Goal: Find specific page/section: Find specific page/section

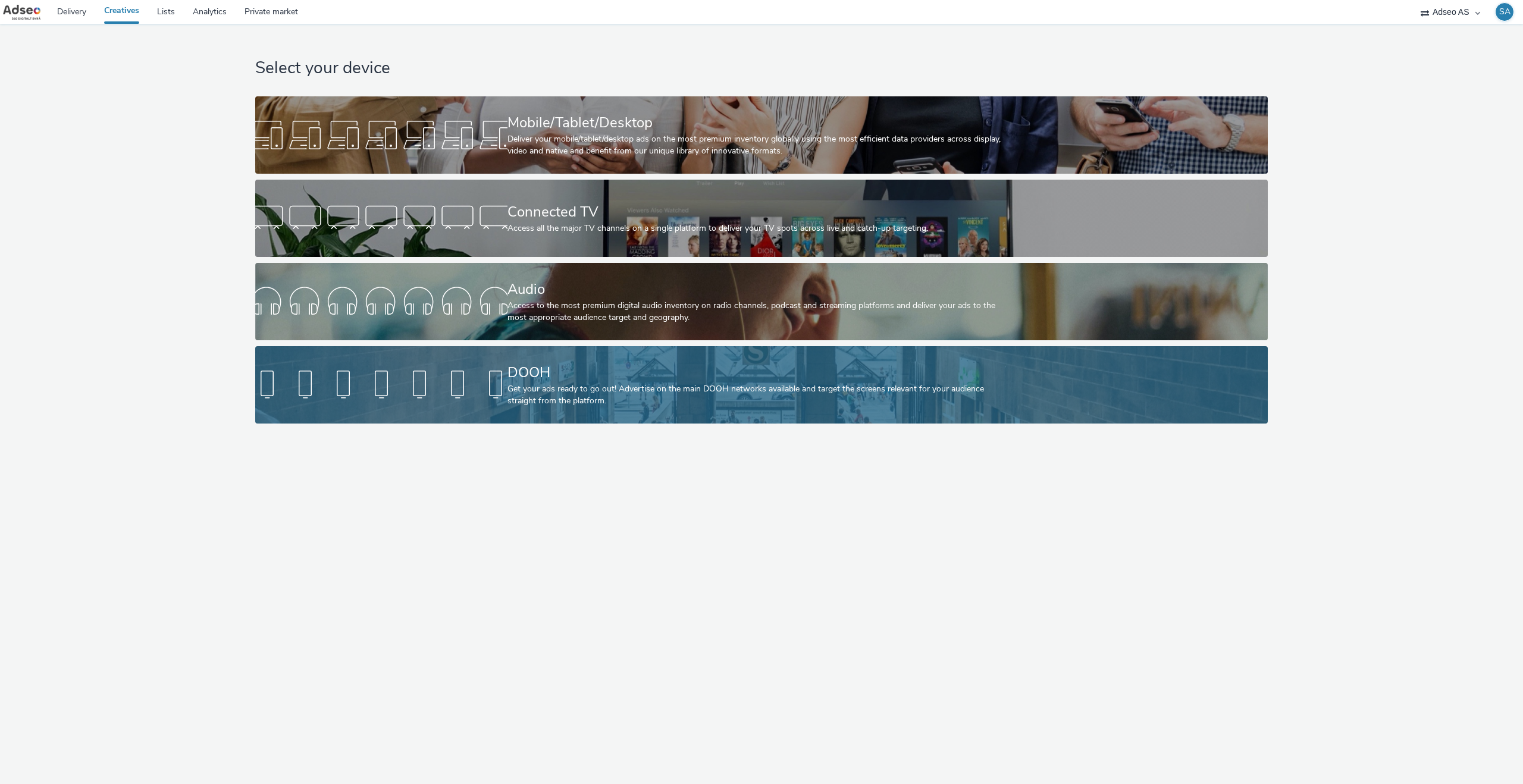
click at [542, 371] on div "DOOH" at bounding box center [759, 373] width 504 height 21
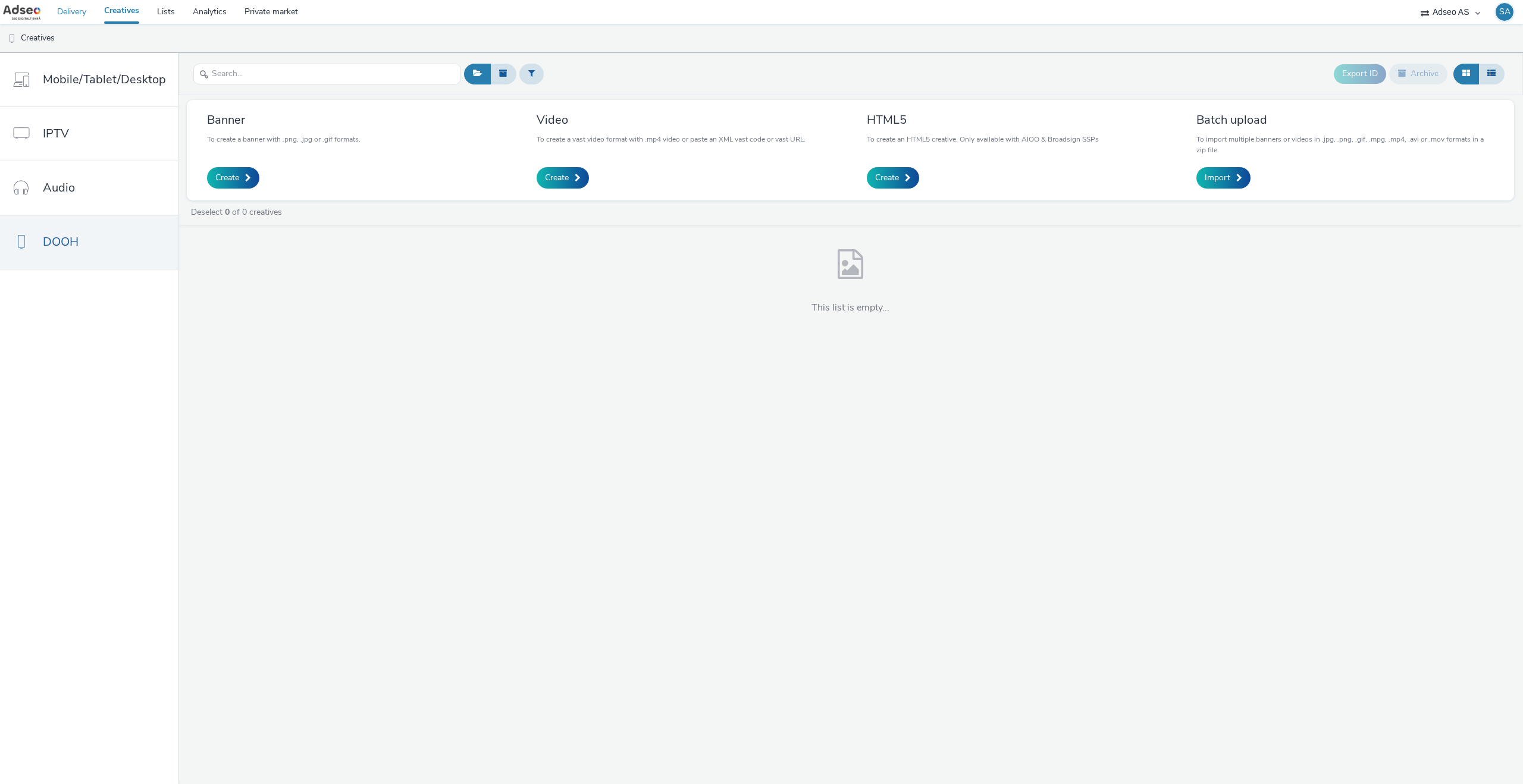
click at [63, 14] on link "Delivery" at bounding box center [71, 11] width 47 height 24
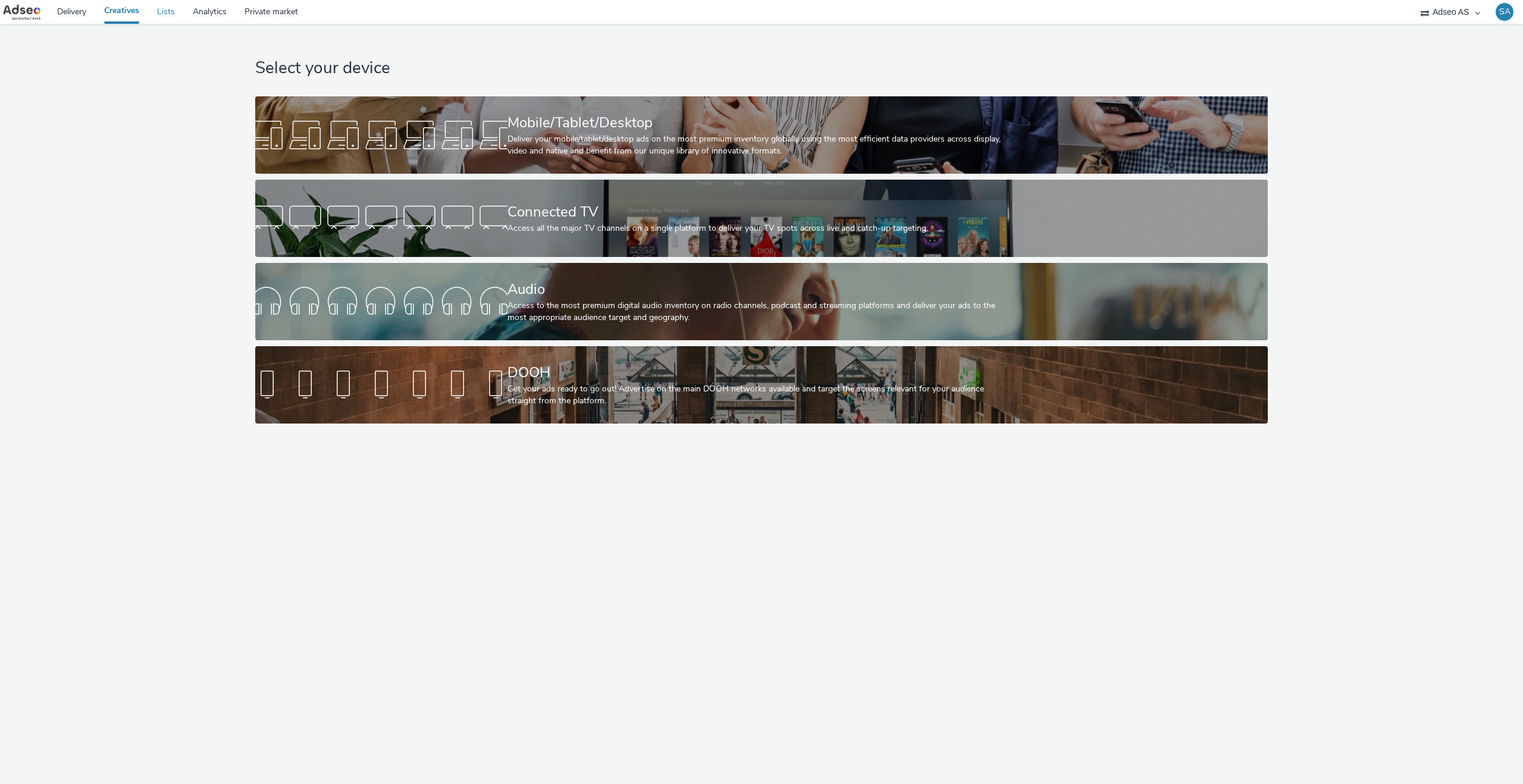
click at [156, 12] on link "Lists" at bounding box center [166, 11] width 36 height 24
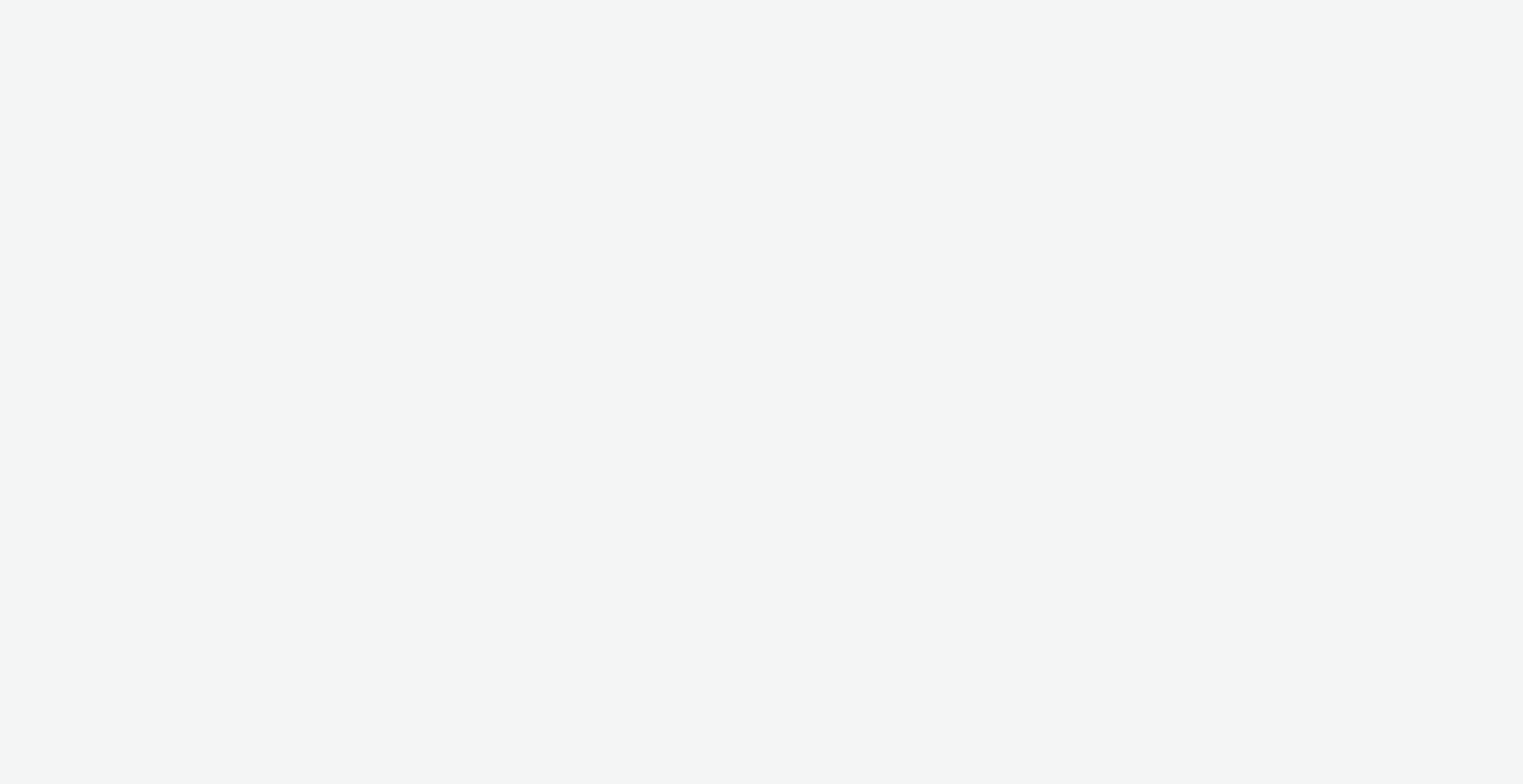
select select "81cf4752-e49a-4222-a56a-ad3241e7c03d"
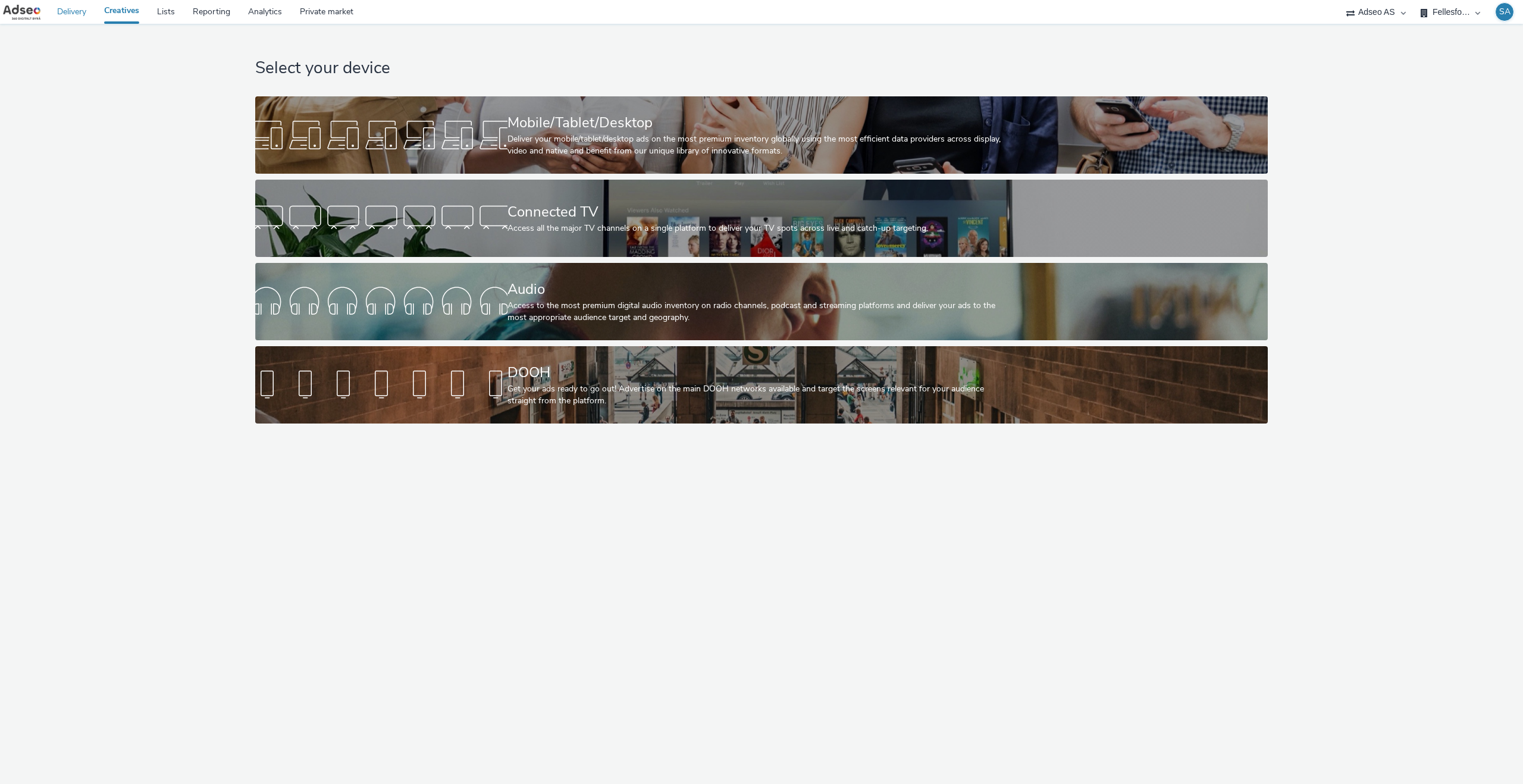
click at [72, 18] on link "Delivery" at bounding box center [71, 11] width 47 height 24
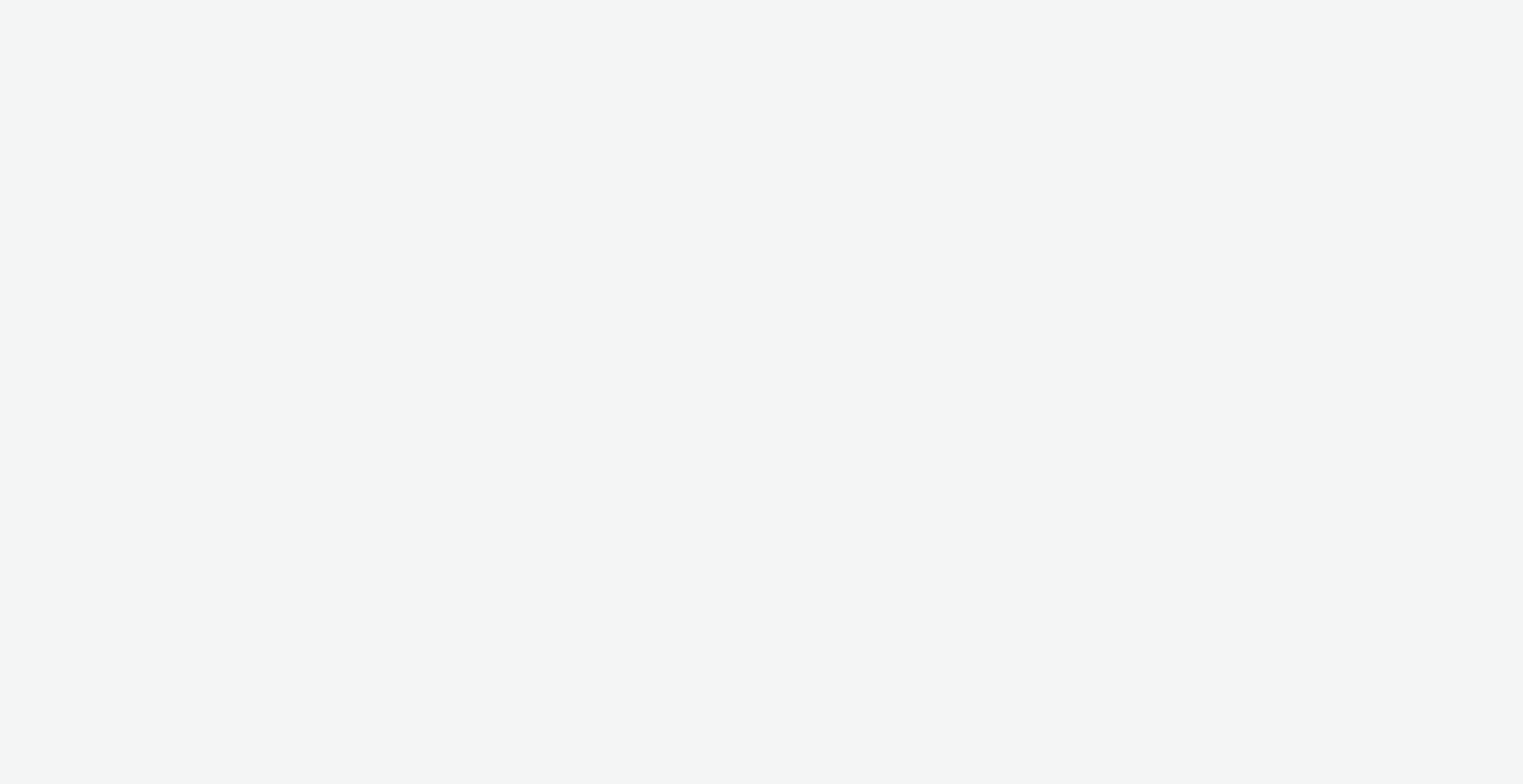
select select "81cf4752-e49a-4222-a56a-ad3241e7c03d"
